Goal: Task Accomplishment & Management: Manage account settings

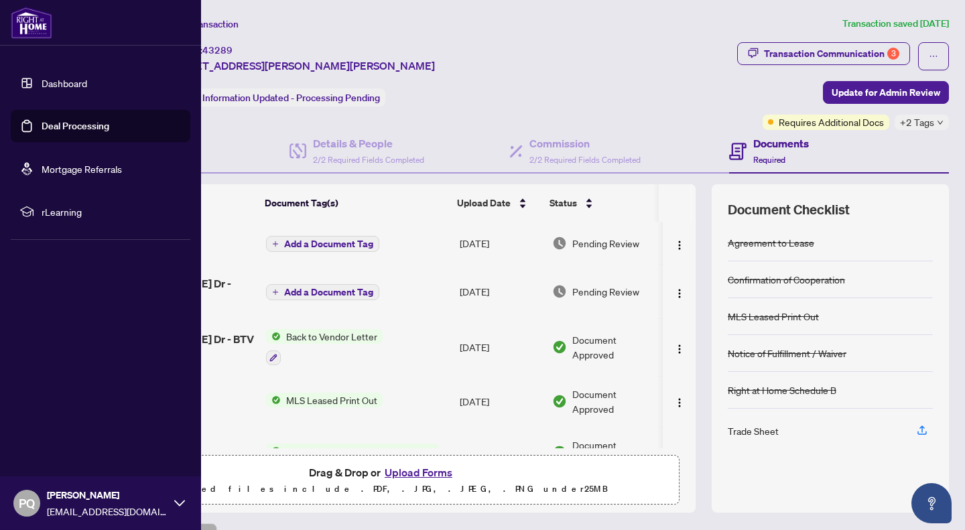
click at [90, 132] on link "Deal Processing" at bounding box center [76, 126] width 68 height 12
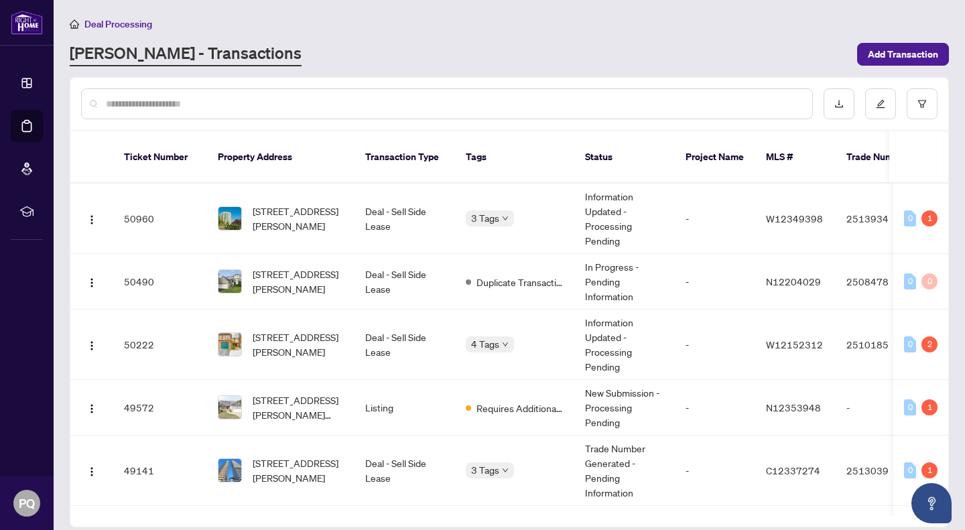
click at [399, 103] on input "text" at bounding box center [454, 103] width 696 height 15
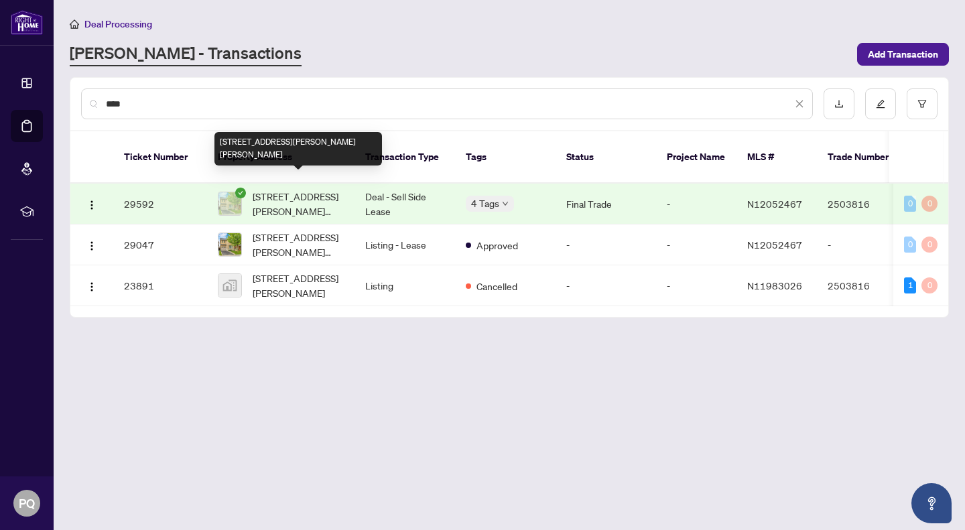
type input "***"
click at [337, 196] on span "[STREET_ADDRESS][PERSON_NAME][PERSON_NAME]" at bounding box center [298, 203] width 91 height 29
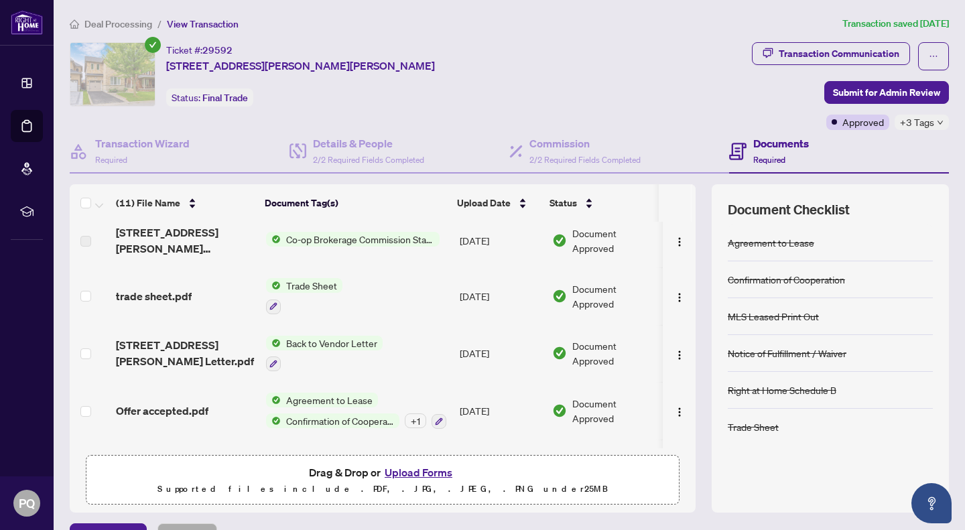
scroll to position [122, 0]
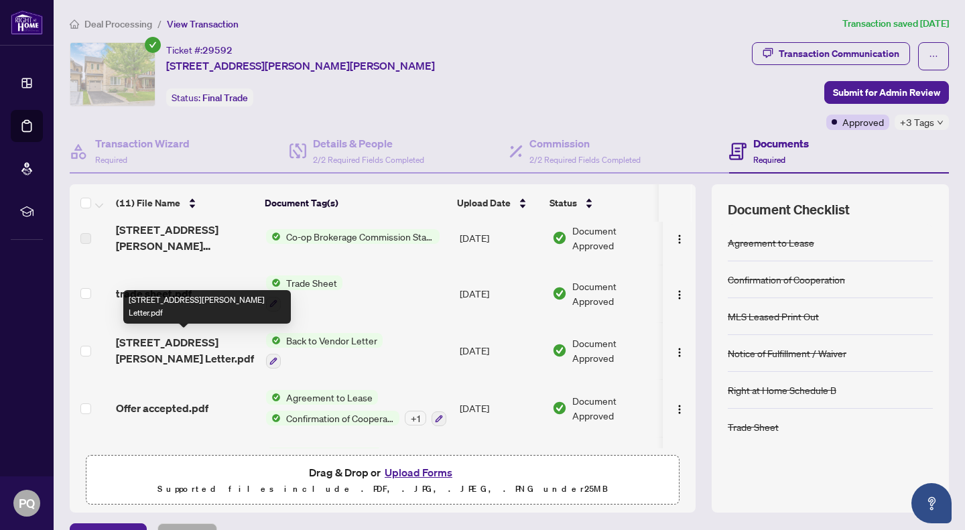
click at [176, 337] on span "[STREET_ADDRESS][PERSON_NAME] Letter.pdf" at bounding box center [185, 350] width 139 height 32
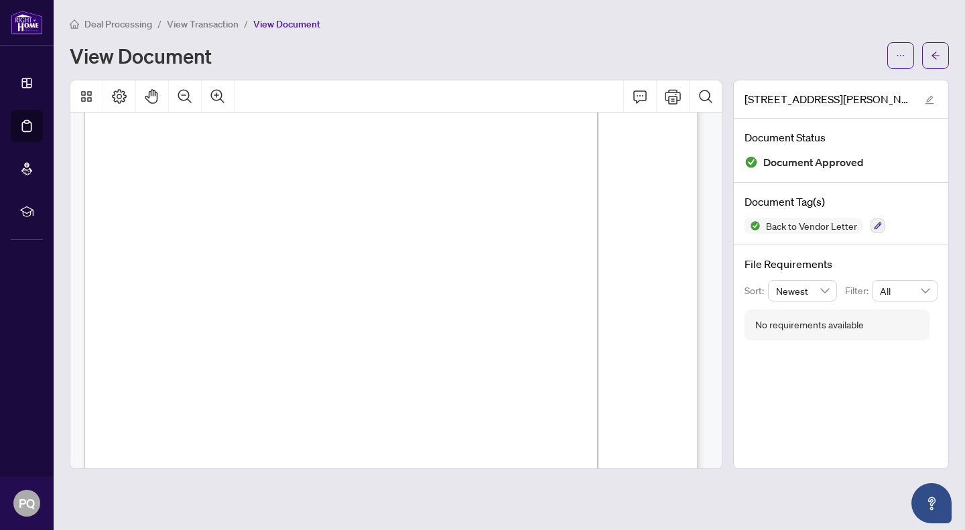
scroll to position [21, 0]
click at [672, 98] on button "Print" at bounding box center [673, 96] width 32 height 32
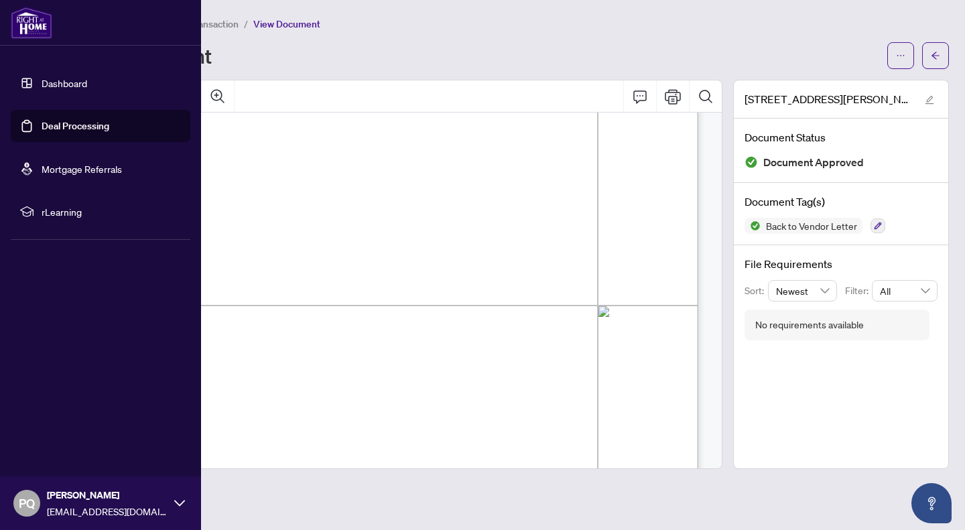
click at [42, 127] on link "Deal Processing" at bounding box center [76, 126] width 68 height 12
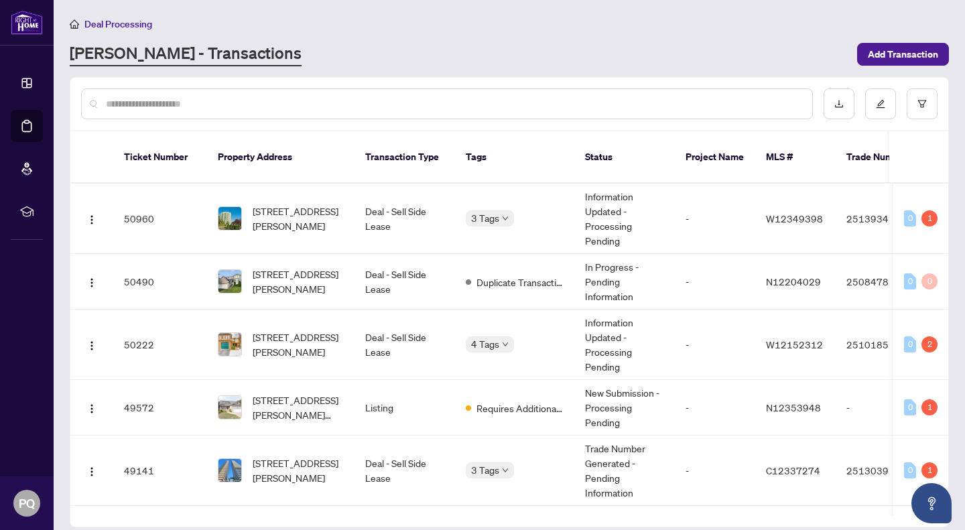
click at [334, 109] on input "text" at bounding box center [454, 103] width 696 height 15
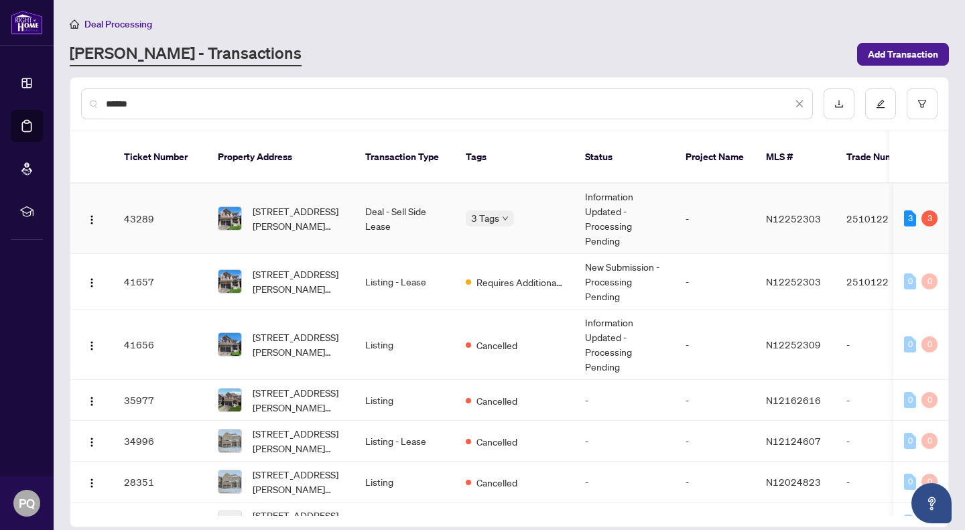
type input "******"
click at [326, 208] on span "[STREET_ADDRESS][PERSON_NAME][PERSON_NAME]" at bounding box center [298, 218] width 91 height 29
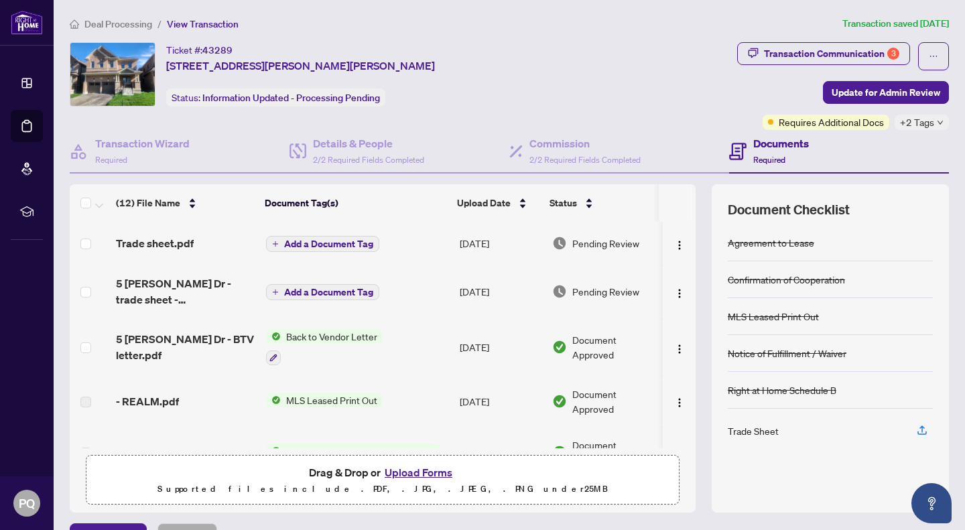
click at [795, 48] on div "Transaction Communication 3" at bounding box center [831, 53] width 135 height 21
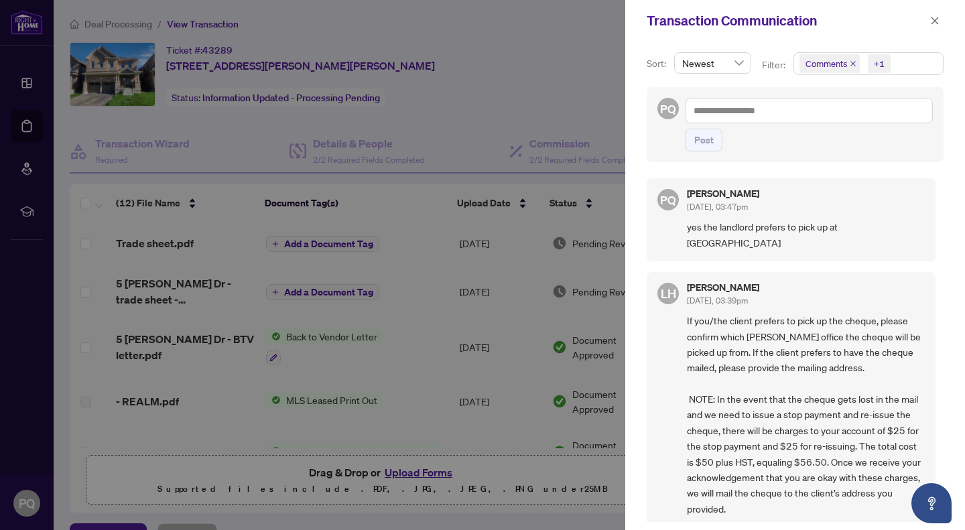
click at [505, 72] on div at bounding box center [482, 265] width 965 height 530
click at [931, 22] on icon "close" at bounding box center [934, 20] width 9 height 9
